Goal: Task Accomplishment & Management: Use online tool/utility

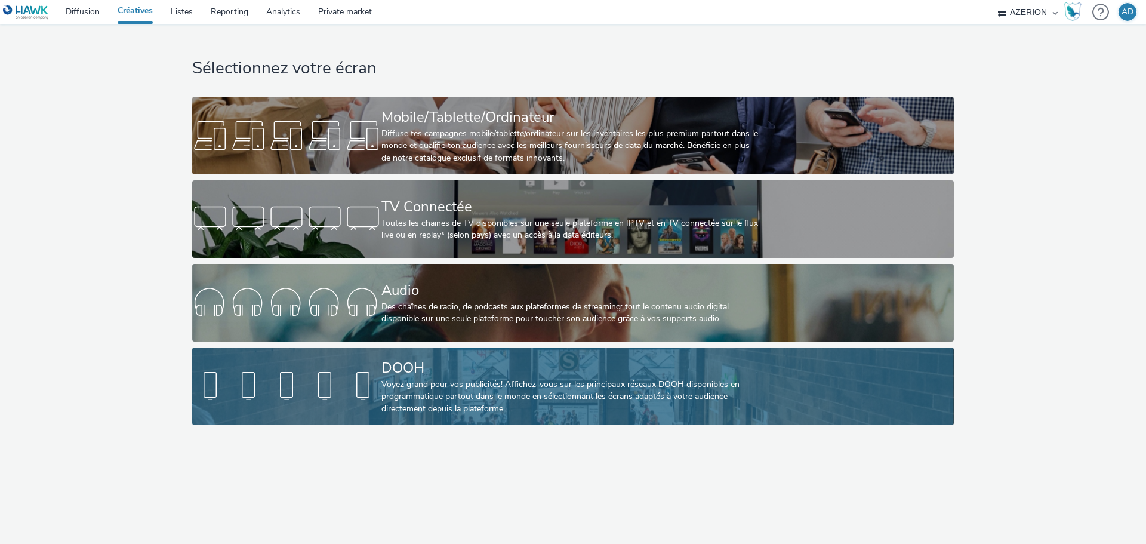
click at [366, 362] on link "DOOH Voyez grand pour vos publicités! Affichez-vous sur les principaux réseaux …" at bounding box center [572, 387] width 761 height 78
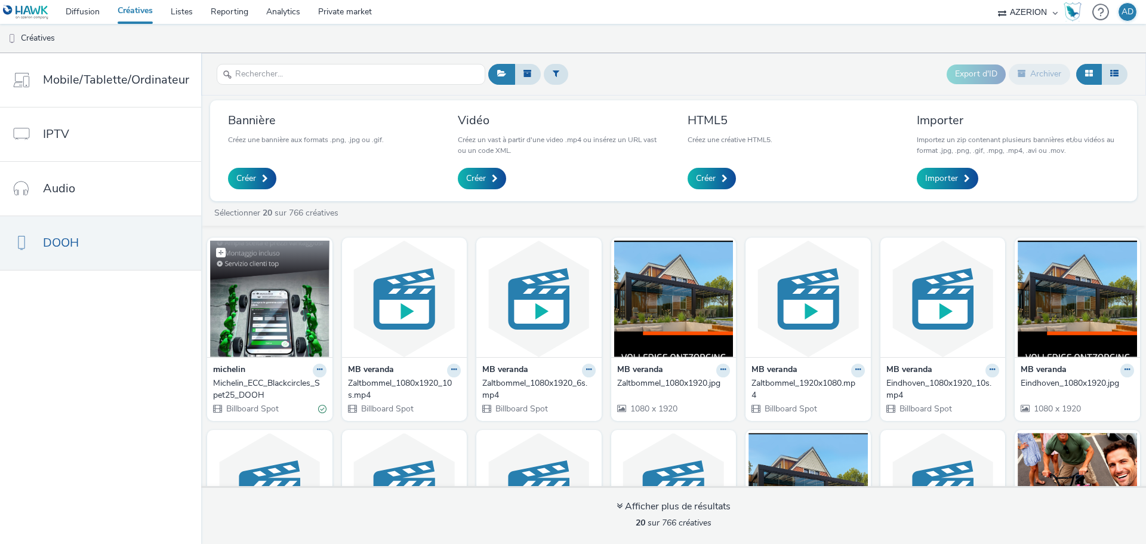
click at [291, 284] on img at bounding box center [269, 299] width 119 height 116
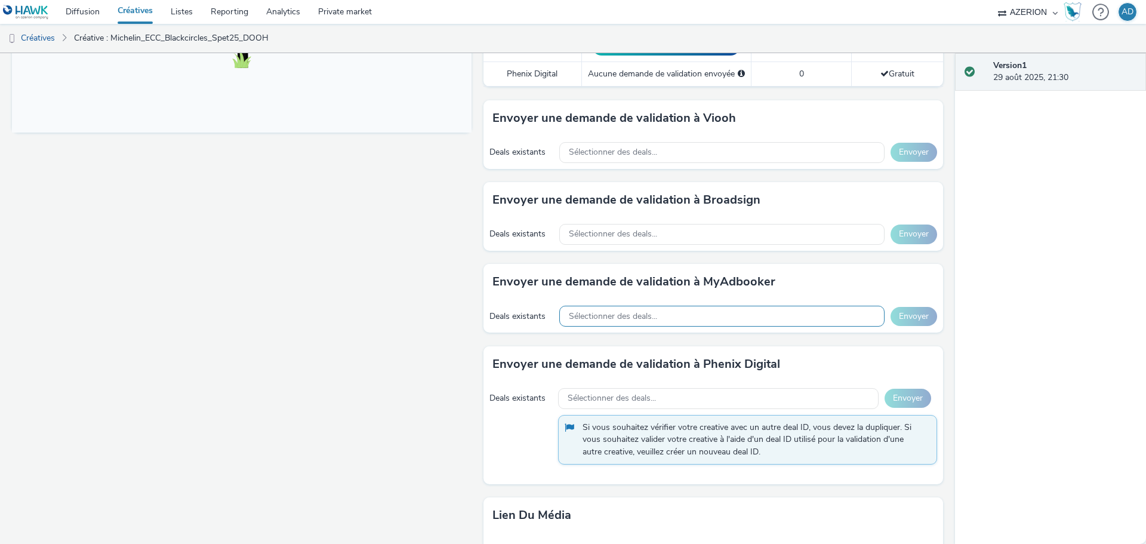
scroll to position [478, 0]
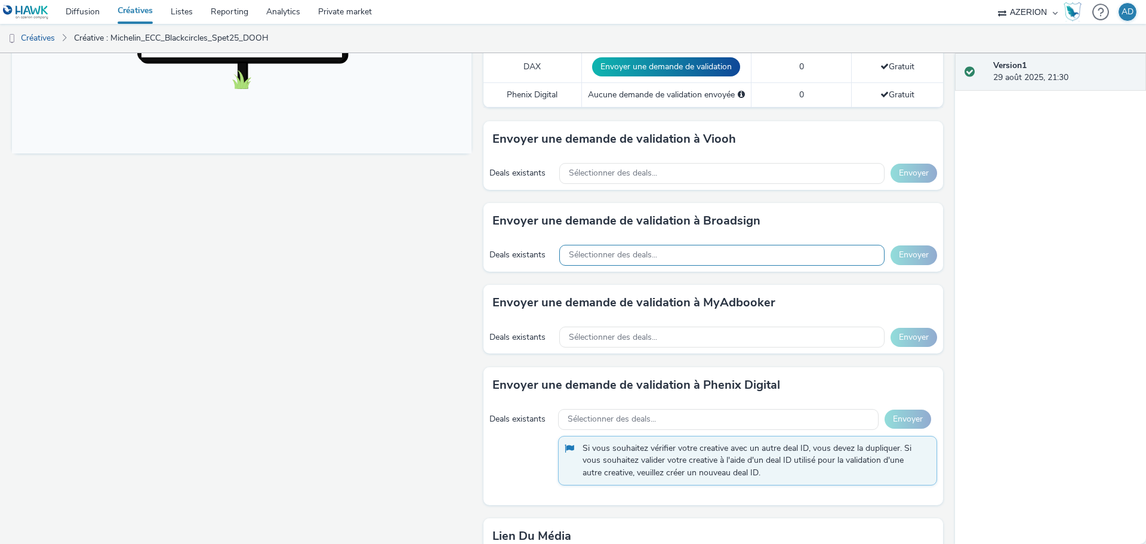
click at [611, 256] on span "Sélectionner des deals..." at bounding box center [613, 255] width 88 height 10
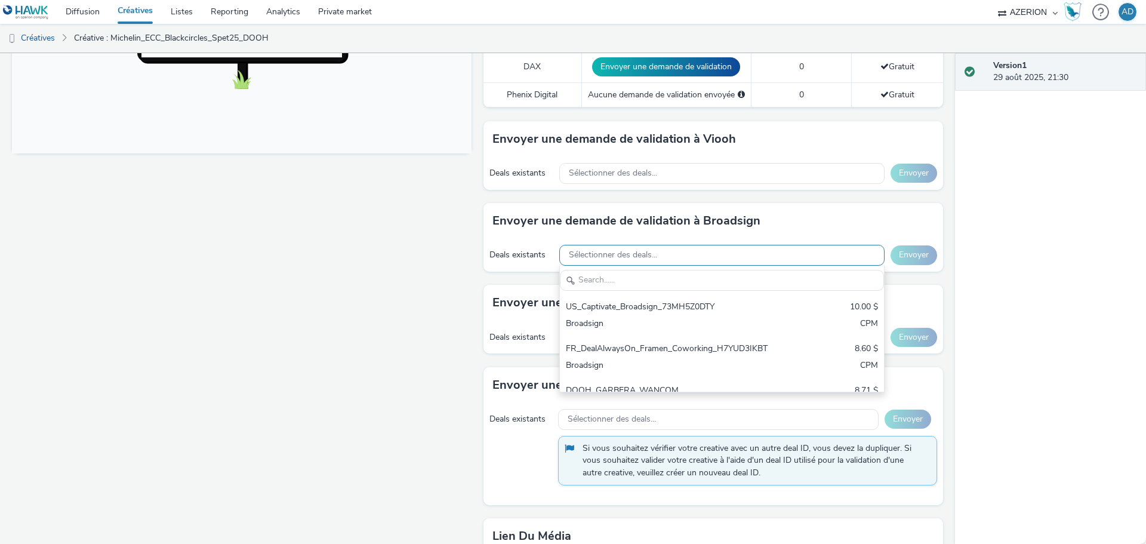
scroll to position [0, 0]
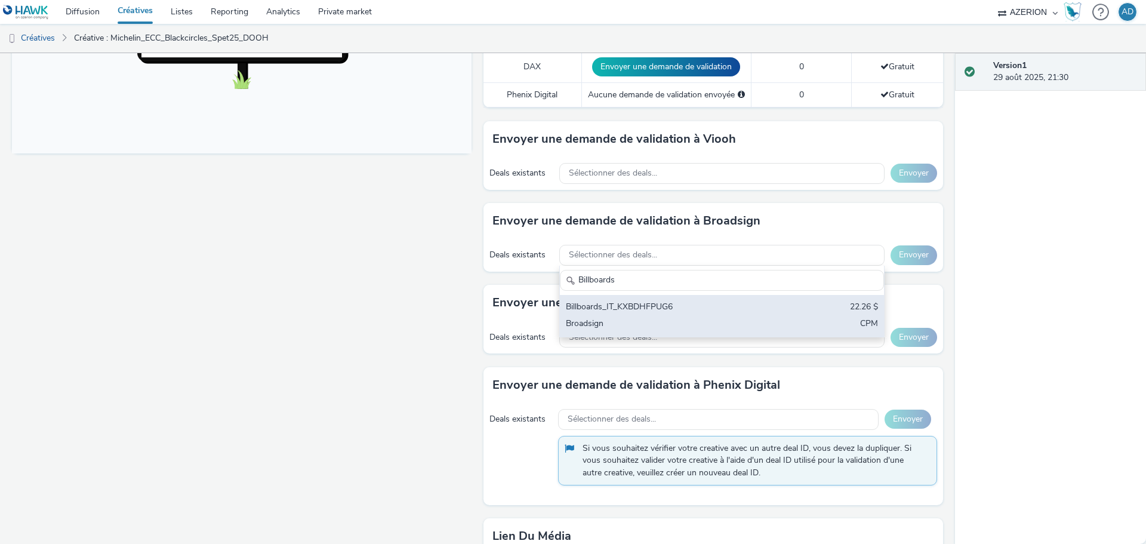
type input "Billboards"
click at [632, 306] on div "Billboards_IT_KXBDHFPUG6" at bounding box center [669, 308] width 206 height 14
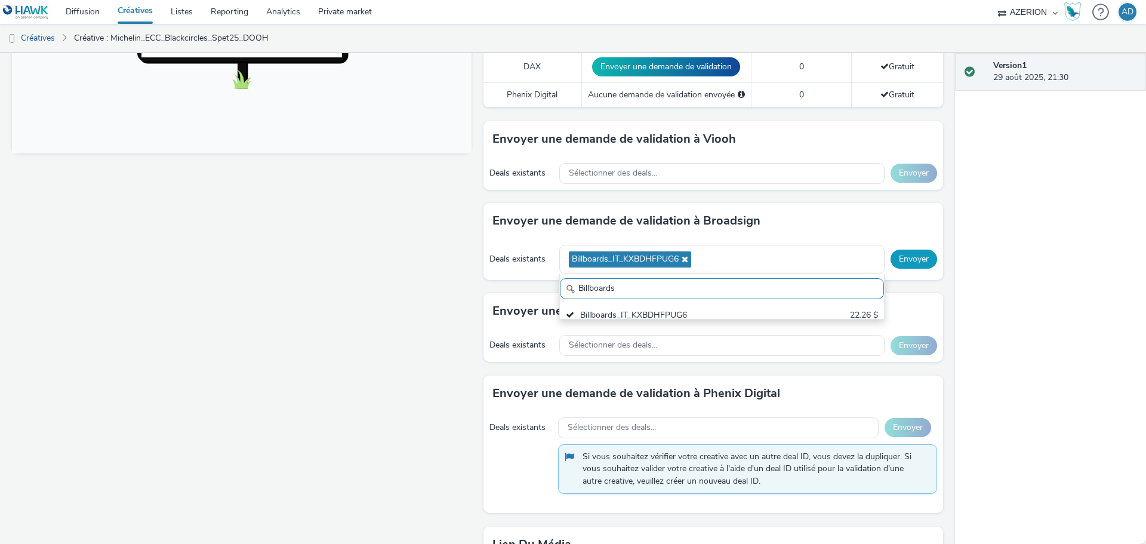
click at [911, 261] on button "Envoyer" at bounding box center [914, 259] width 47 height 19
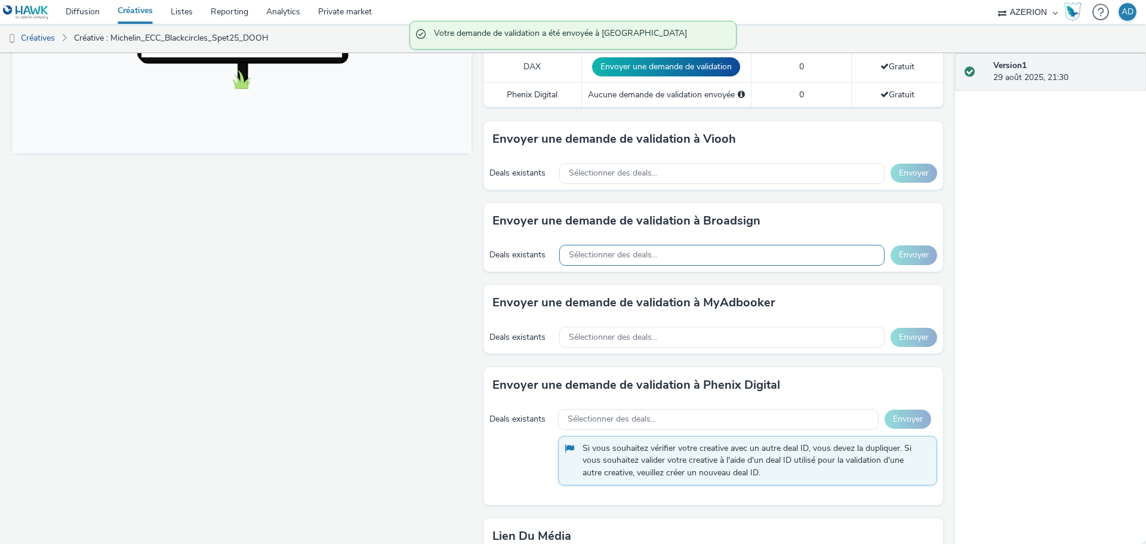
click at [704, 256] on div "Sélectionner des deals..." at bounding box center [721, 255] width 325 height 21
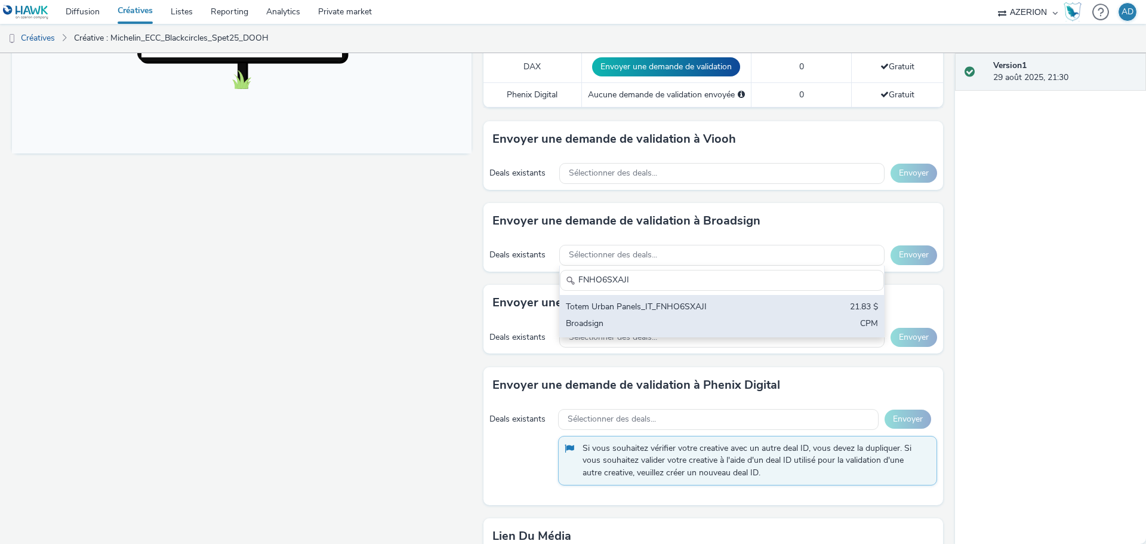
type input "FNHO6SXAJI"
click at [693, 302] on div "Totem Urban Panels_IT_FNHO6SXAJI" at bounding box center [669, 308] width 206 height 14
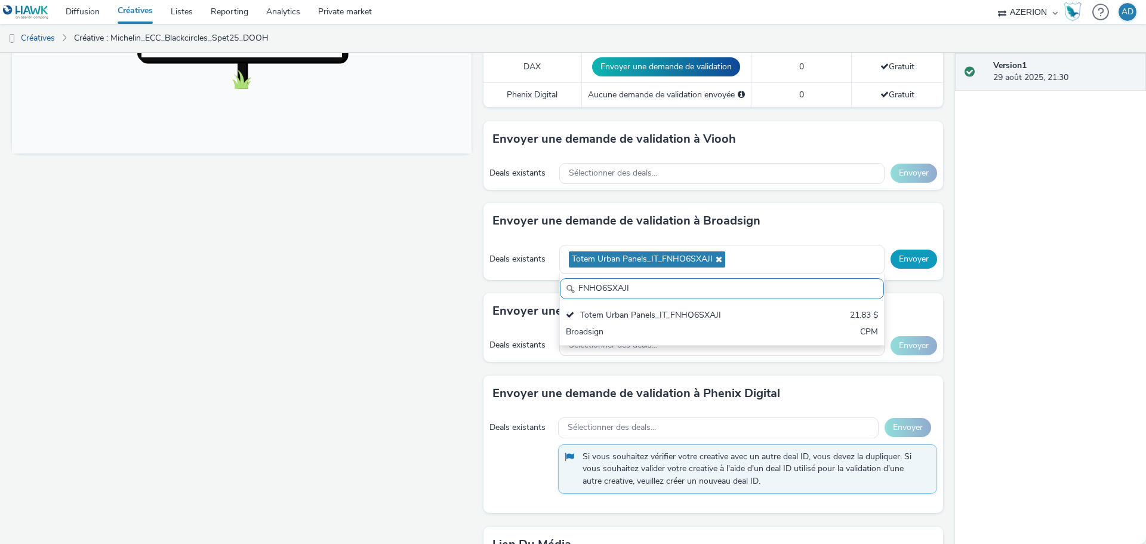
click at [912, 254] on button "Envoyer" at bounding box center [914, 259] width 47 height 19
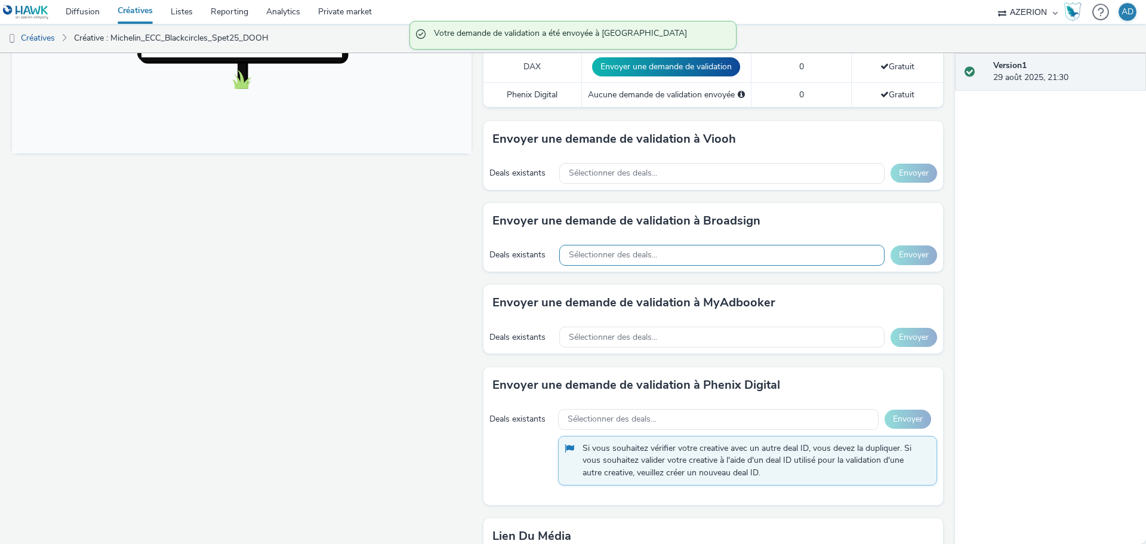
click at [715, 254] on div "Sélectionner des deals..." at bounding box center [721, 255] width 325 height 21
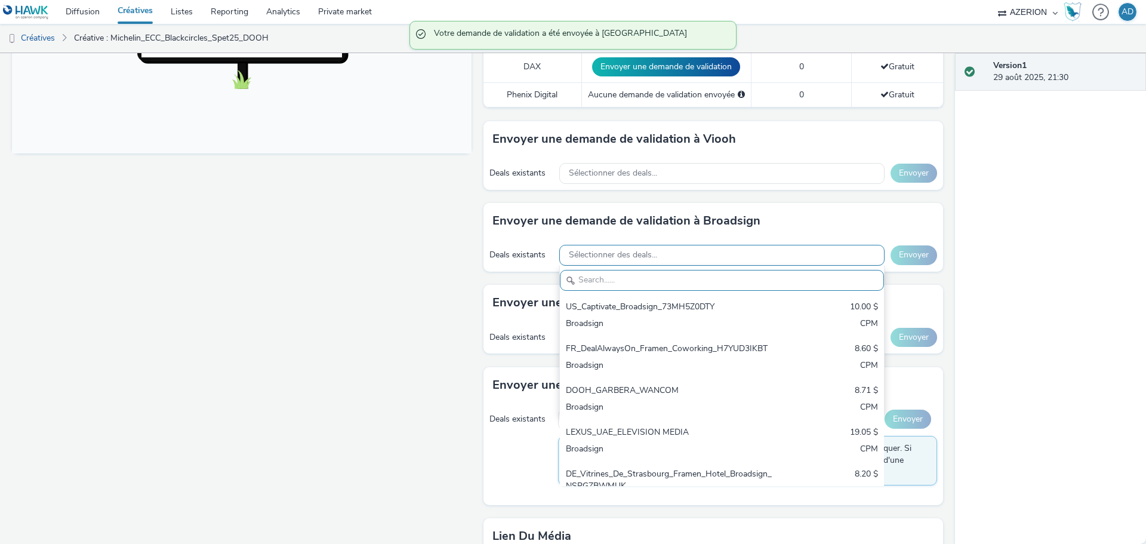
paste input "6X7IPN1LFA"
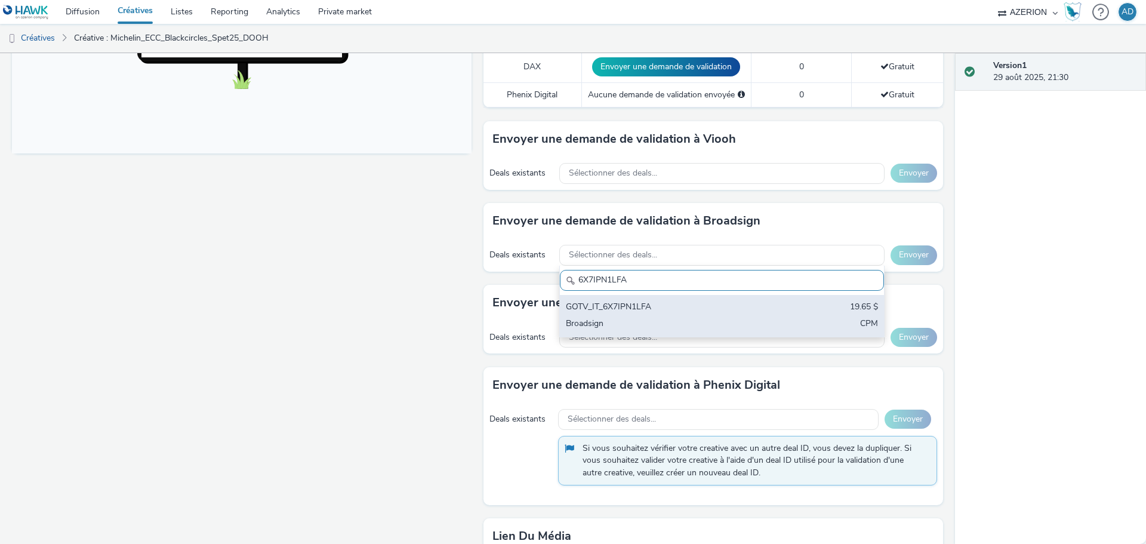
click at [665, 303] on div "GOTV_IT_6X7IPN1LFA" at bounding box center [669, 308] width 206 height 14
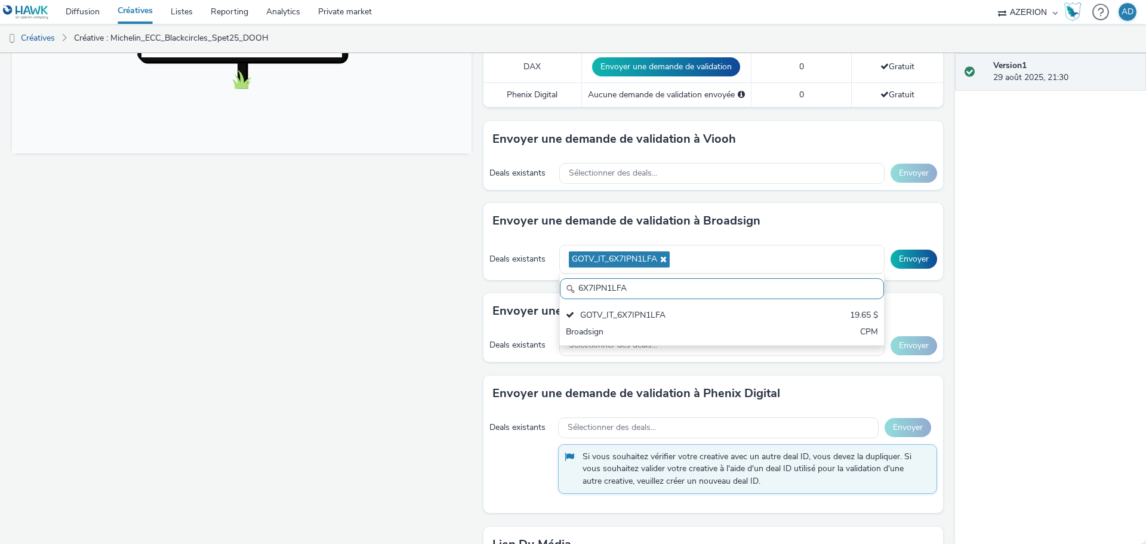
drag, startPoint x: 640, startPoint y: 284, endPoint x: 552, endPoint y: 286, distance: 88.4
click at [552, 286] on div "Envoyer une demande de validation à Broadsign Deals existants GOTV_IT_6X7IPN1LF…" at bounding box center [714, 248] width 460 height 90
paste input "HE5QDYTK2C"
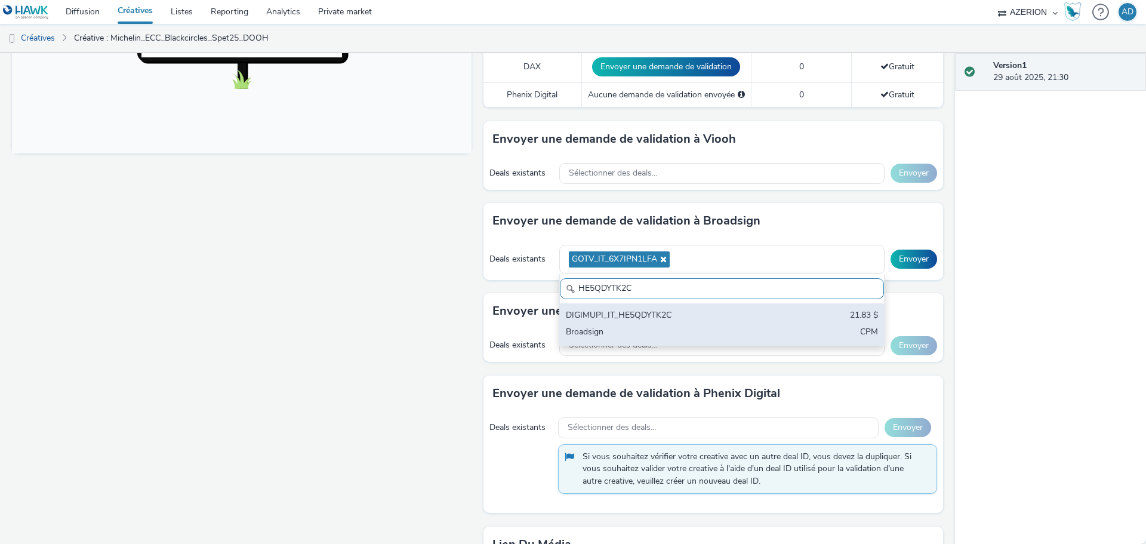
type input "HE5QDYTK2C"
click at [661, 324] on div "DIGIMUPI_IT_HE5QDYTK2C 21.83 $ Broadsign CPM" at bounding box center [722, 324] width 324 height 42
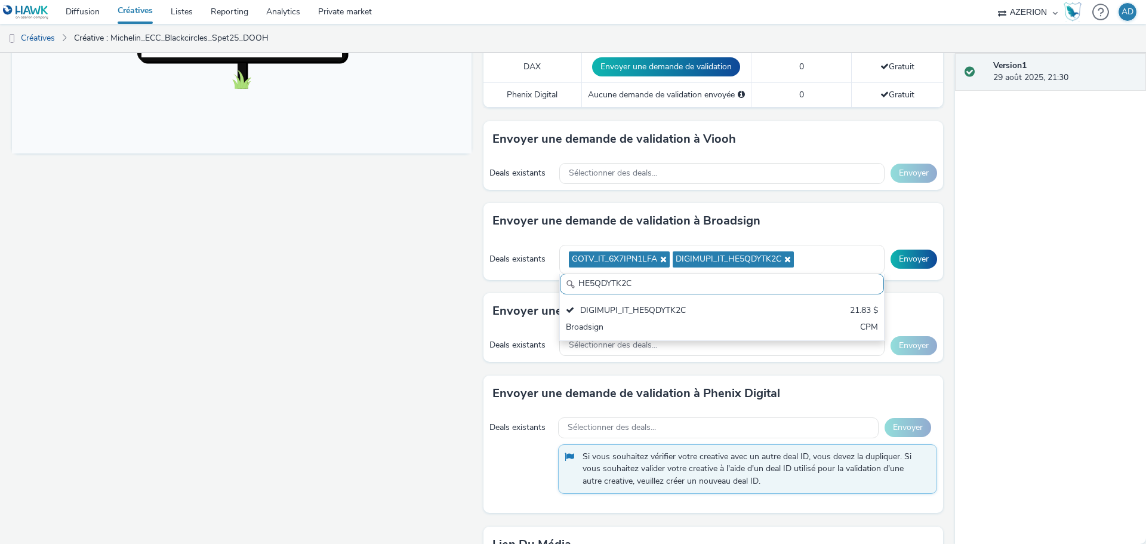
click at [855, 226] on div "Envoyer une demande de validation à Broadsign" at bounding box center [714, 221] width 460 height 36
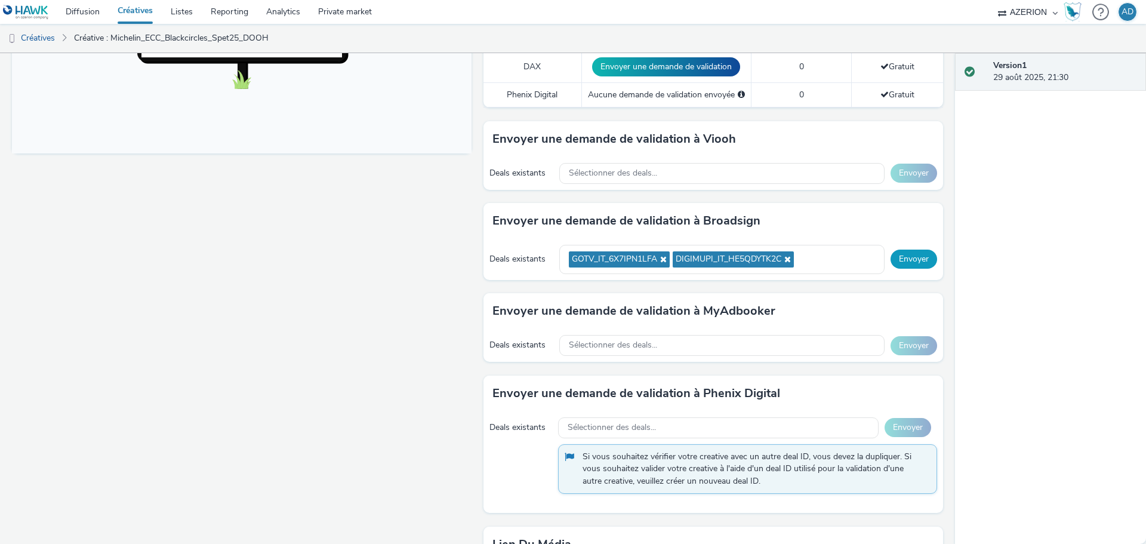
click at [903, 259] on button "Envoyer" at bounding box center [914, 259] width 47 height 19
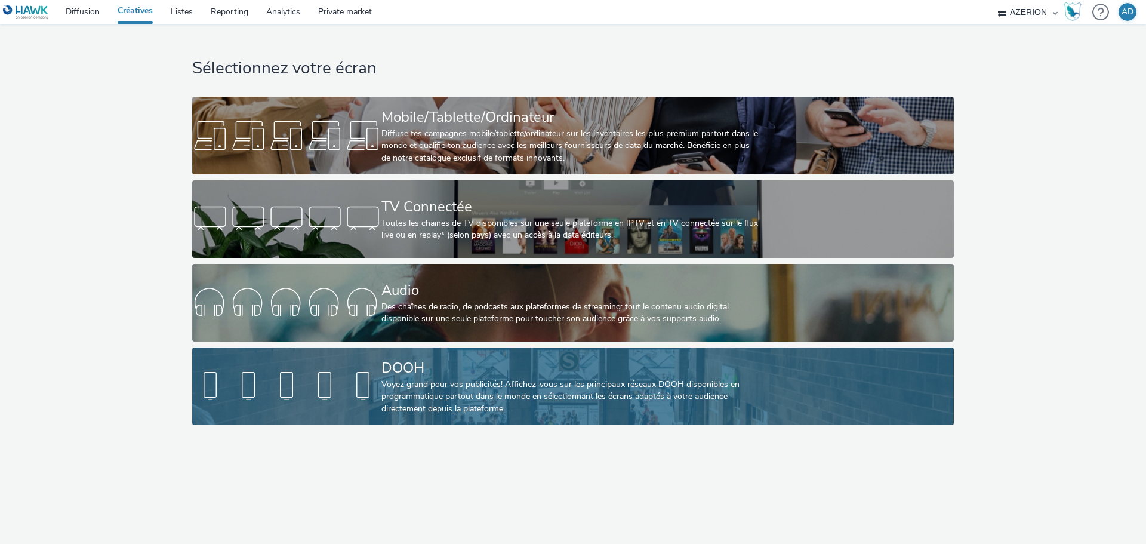
click at [501, 390] on div "Voyez grand pour vos publicités! Affichez-vous sur les principaux réseaux DOOH …" at bounding box center [571, 397] width 379 height 36
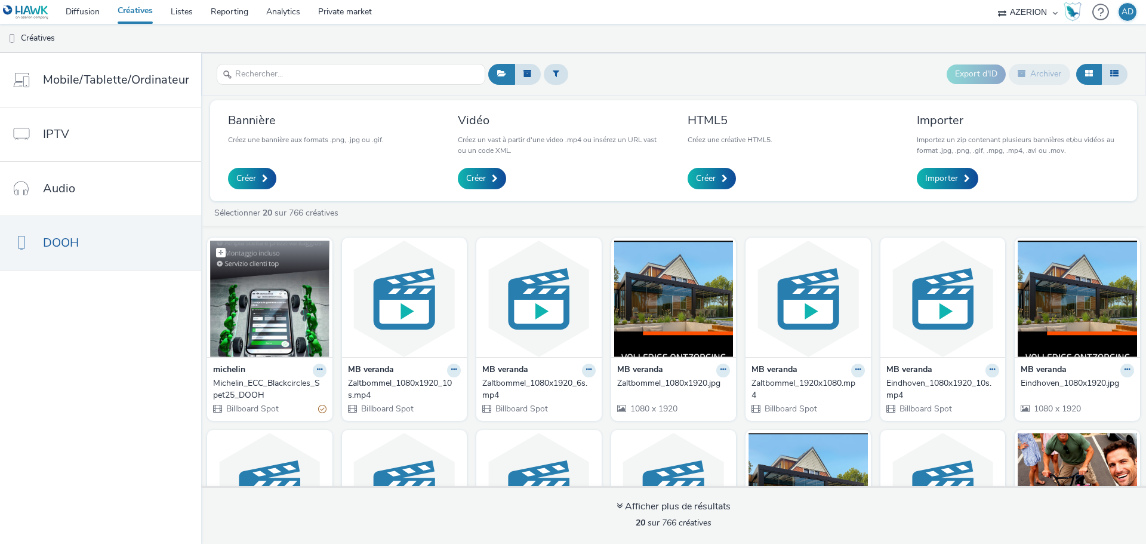
click at [280, 290] on img at bounding box center [269, 299] width 119 height 116
